Goal: Task Accomplishment & Management: Complete application form

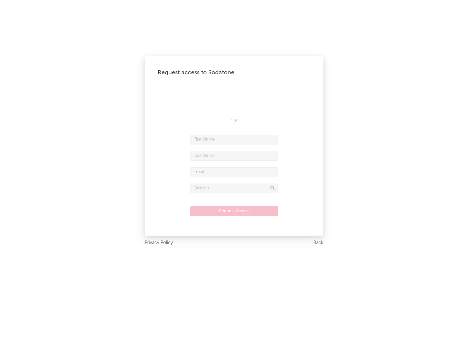
click at [234, 139] on input "text" at bounding box center [234, 140] width 88 height 10
type input "[PERSON_NAME]"
click at [234, 155] on input "text" at bounding box center [234, 156] width 88 height 10
type input "[PERSON_NAME]"
click at [234, 172] on input "text" at bounding box center [234, 172] width 88 height 10
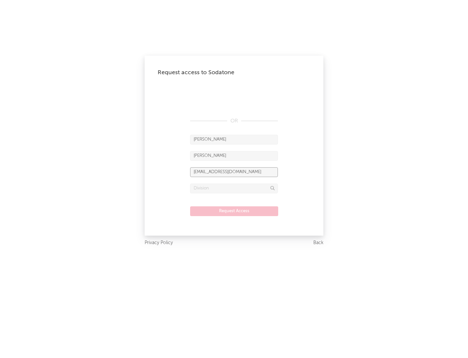
type input "[EMAIL_ADDRESS][DOMAIN_NAME]"
click at [234, 188] on input "text" at bounding box center [234, 188] width 88 height 10
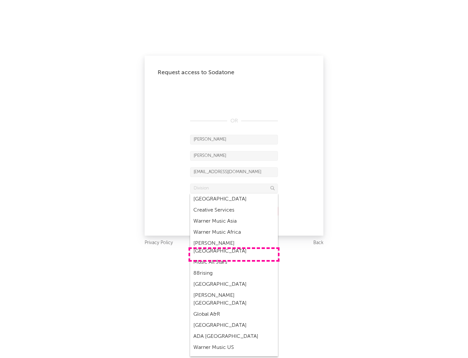
click at [234, 257] on div "Music All Stars" at bounding box center [234, 262] width 88 height 11
type input "Music All Stars"
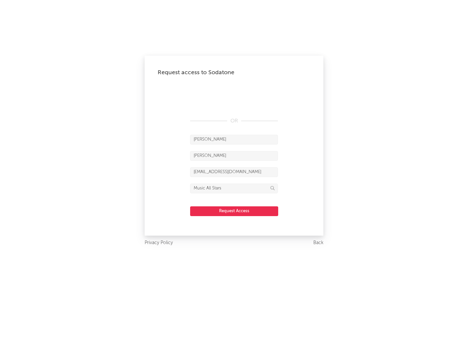
click at [234, 211] on button "Request Access" at bounding box center [234, 211] width 88 height 10
